Goal: Task Accomplishment & Management: Use online tool/utility

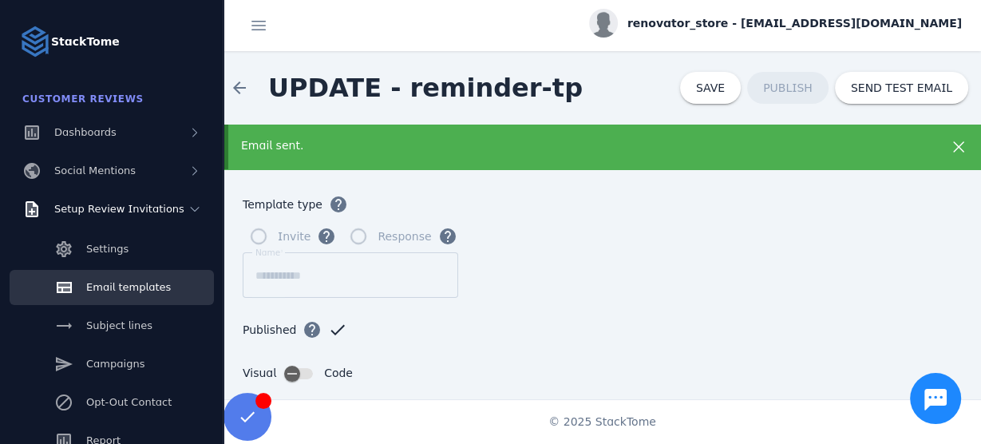
click at [949, 145] on icon at bounding box center [958, 146] width 19 height 19
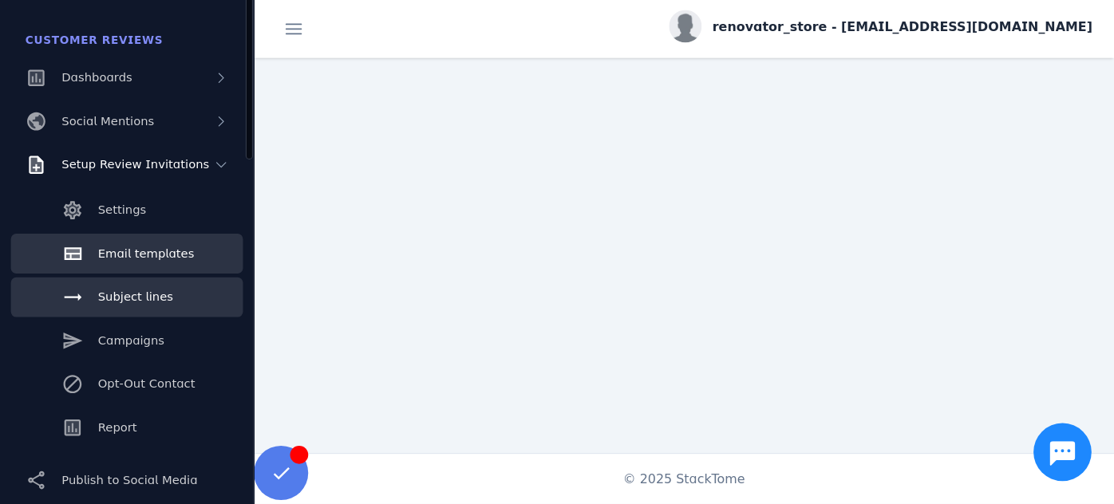
scroll to position [321, 0]
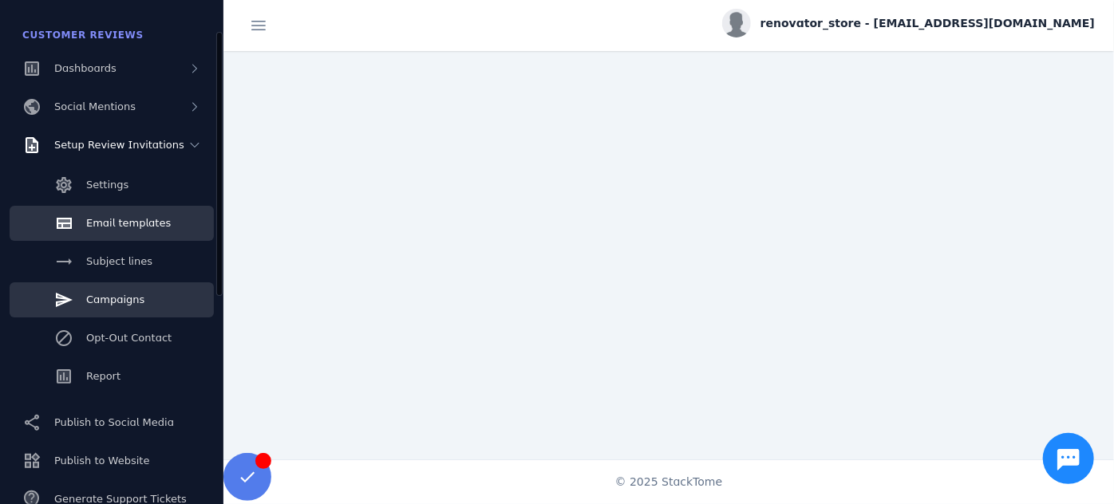
click at [128, 314] on link "Campaigns" at bounding box center [112, 299] width 204 height 35
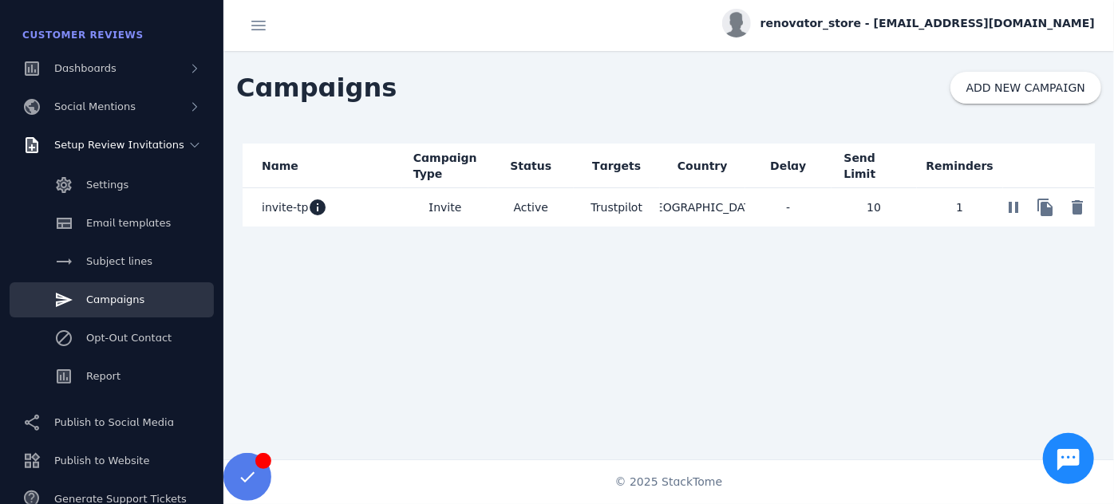
click at [291, 210] on span "invite-tp" at bounding box center [285, 207] width 46 height 19
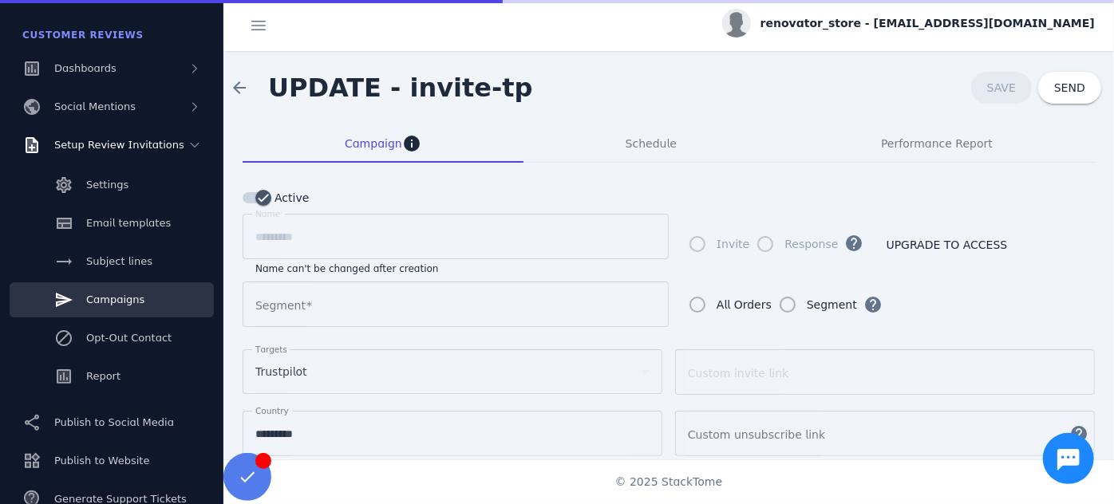
type input "**********"
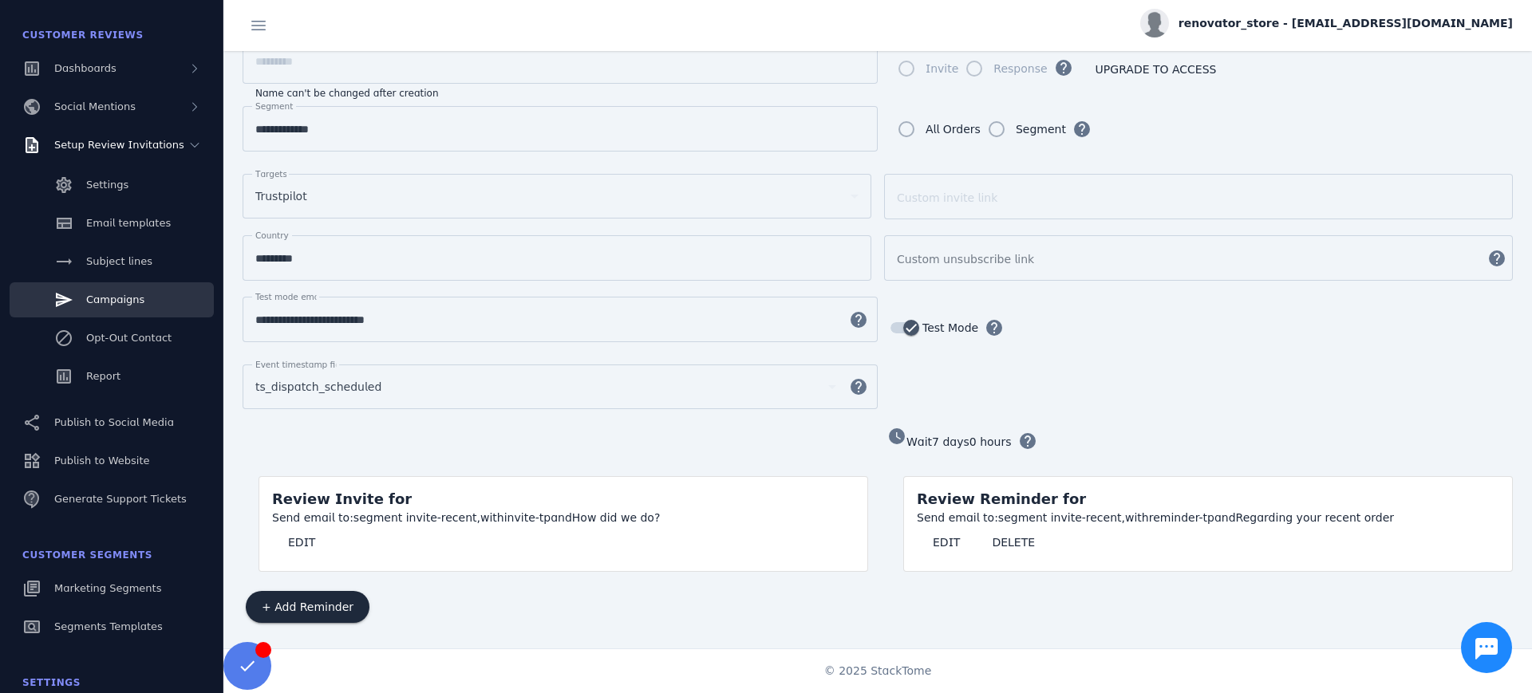
scroll to position [134, 0]
